Goal: Task Accomplishment & Management: Use online tool/utility

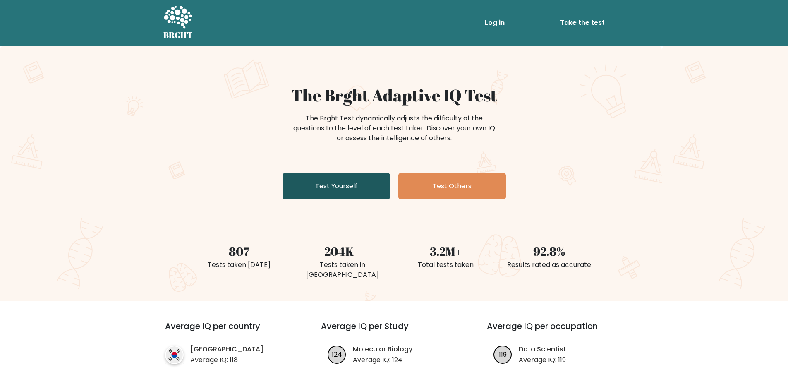
click at [358, 186] on link "Test Yourself" at bounding box center [336, 186] width 108 height 26
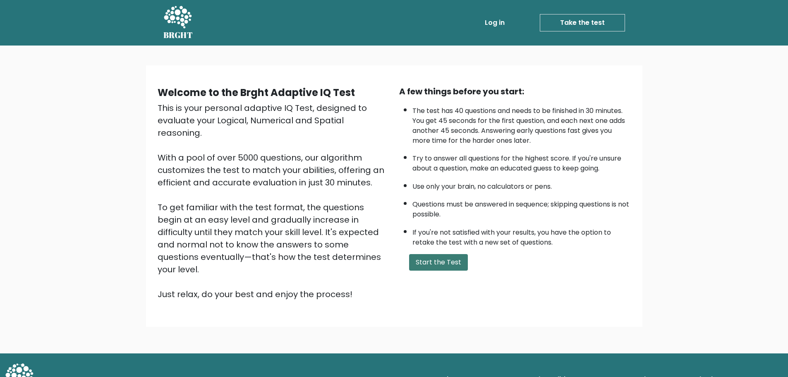
click at [442, 267] on button "Start the Test" at bounding box center [438, 262] width 59 height 17
